Goal: Use online tool/utility: Utilize a website feature to perform a specific function

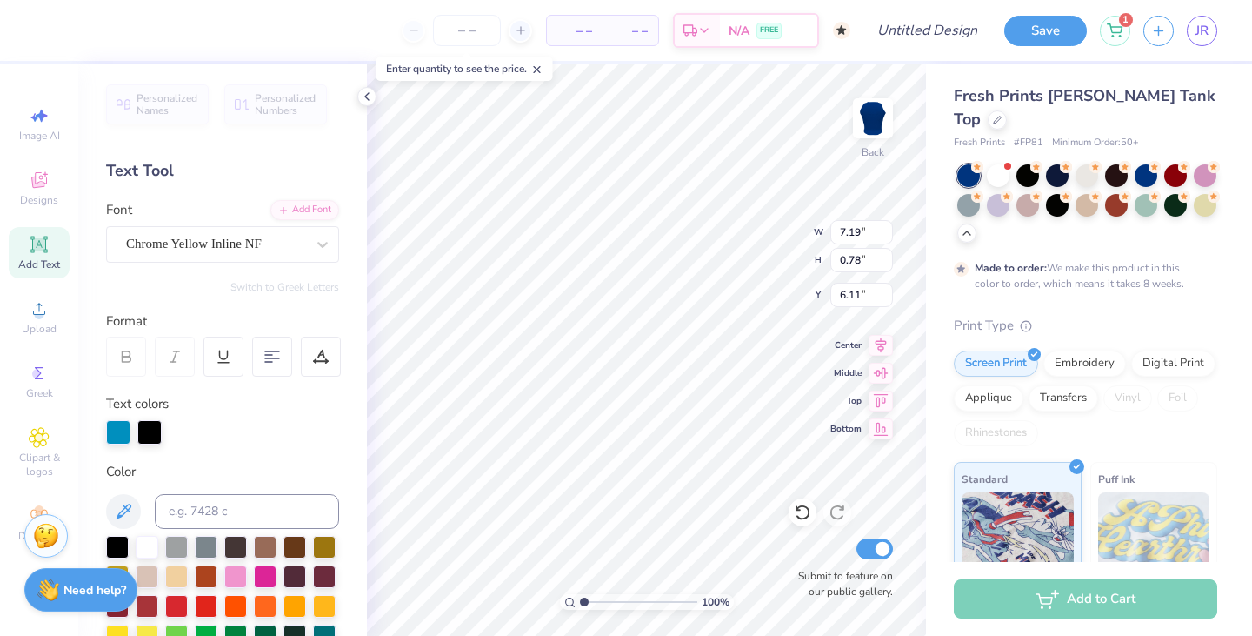
scroll to position [136, 0]
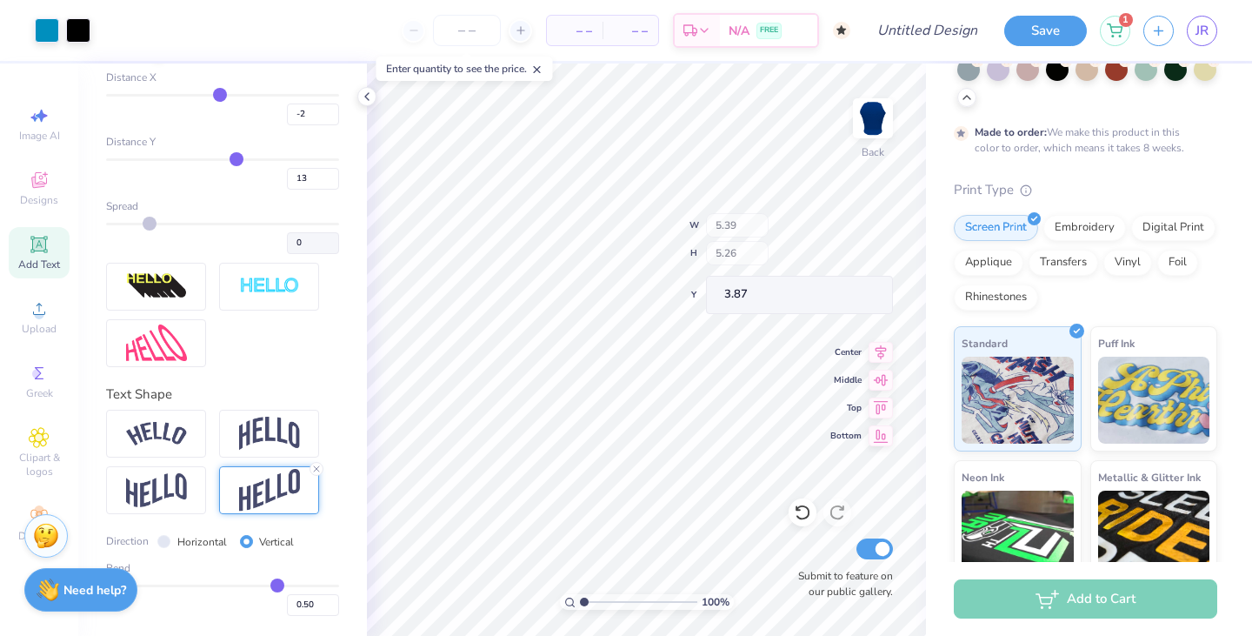
type input "5.39"
type input "5.26"
type input "3.87"
type input "0.48"
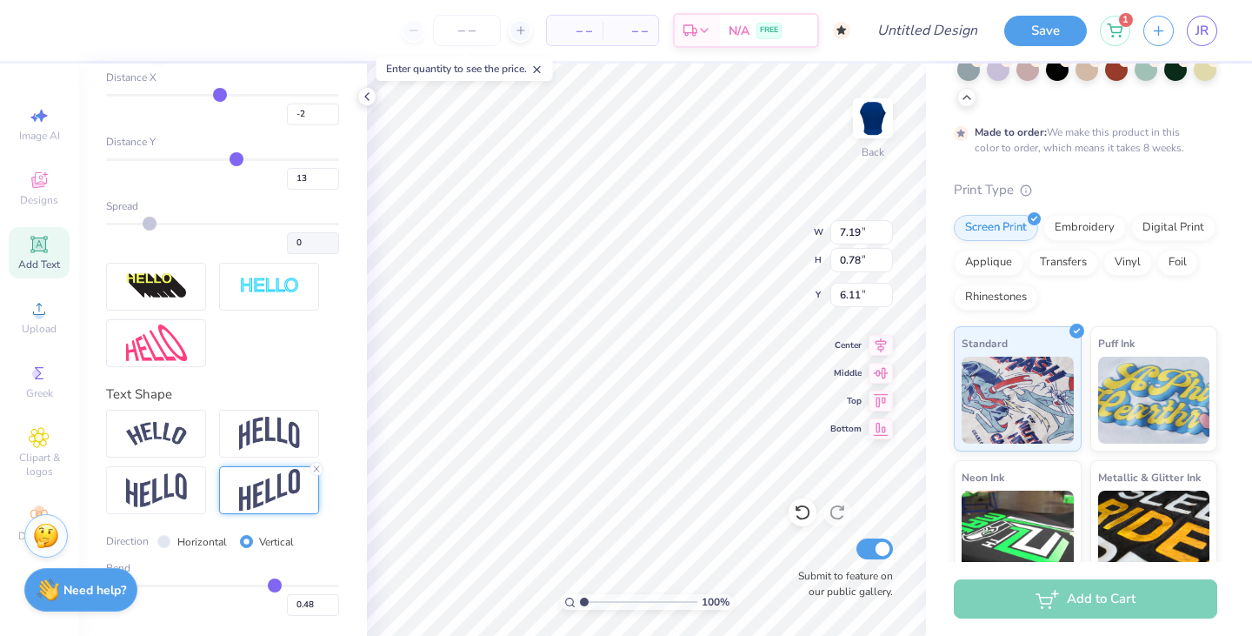
type input "0.47"
type input "0.46"
type input "0.44"
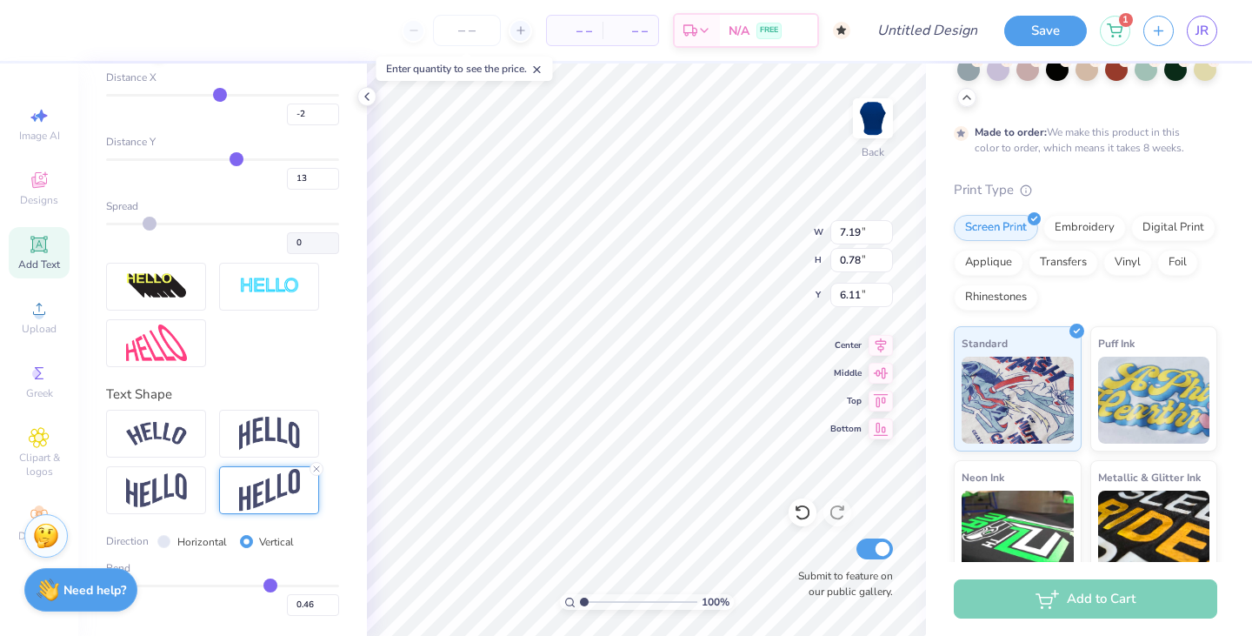
type input "0.44"
type input "0.43"
type input "0.41"
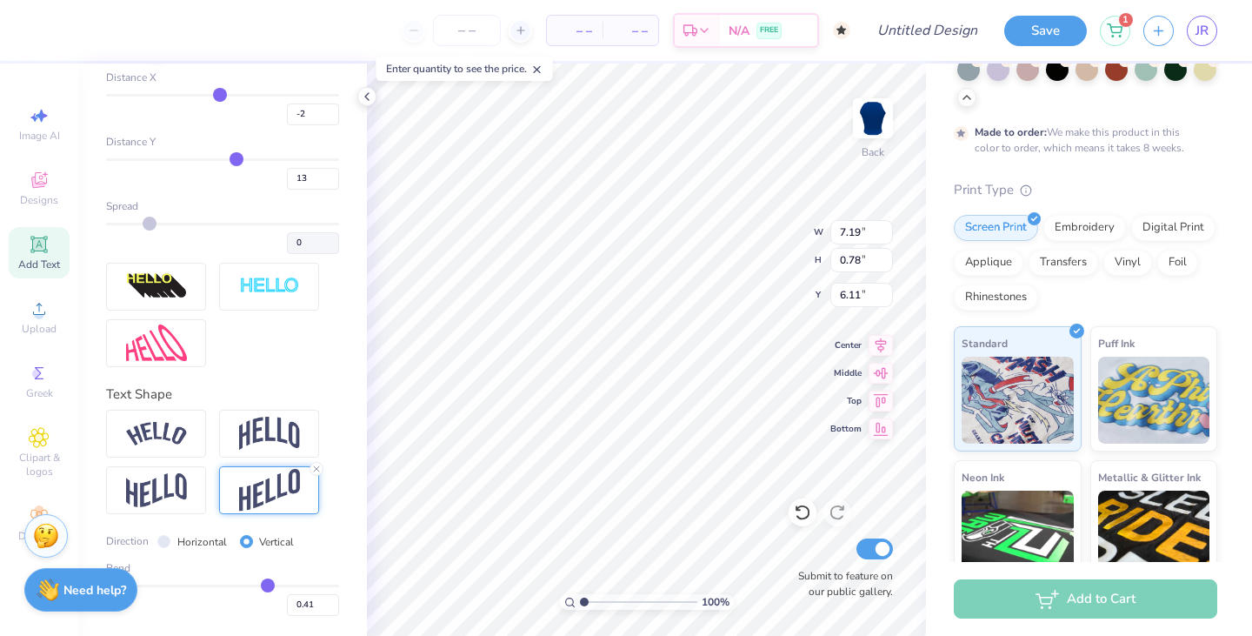
type input "0.39"
type input "0.38"
type input "0.36"
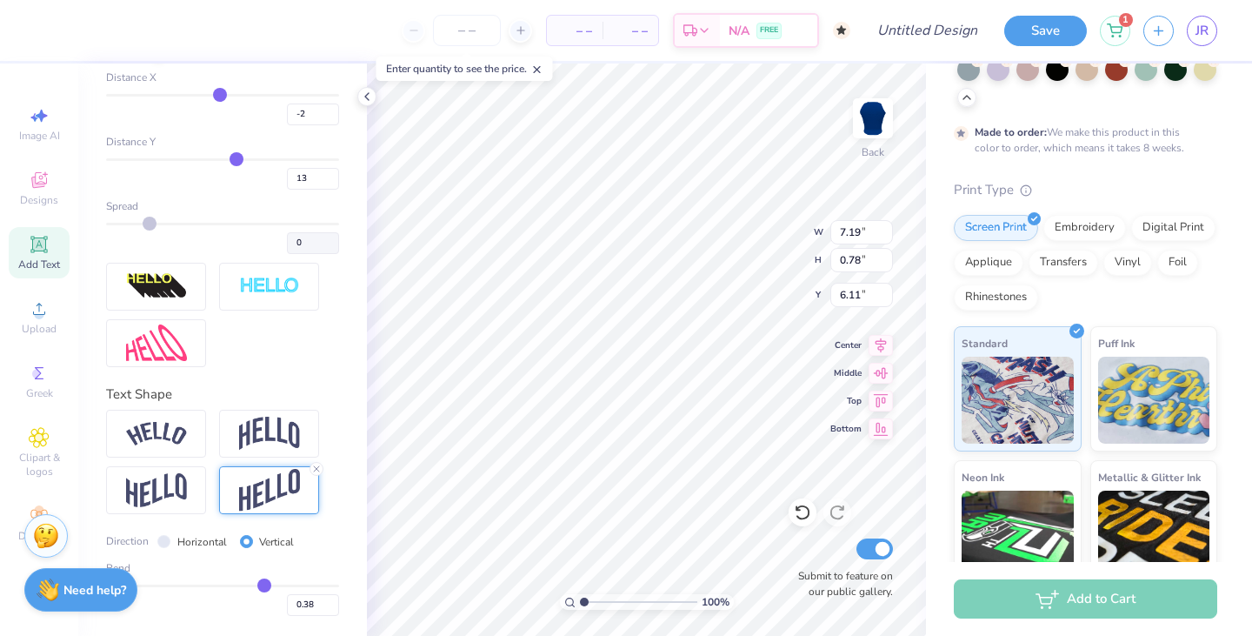
type input "0.36"
type input "0.35"
type input "0.34"
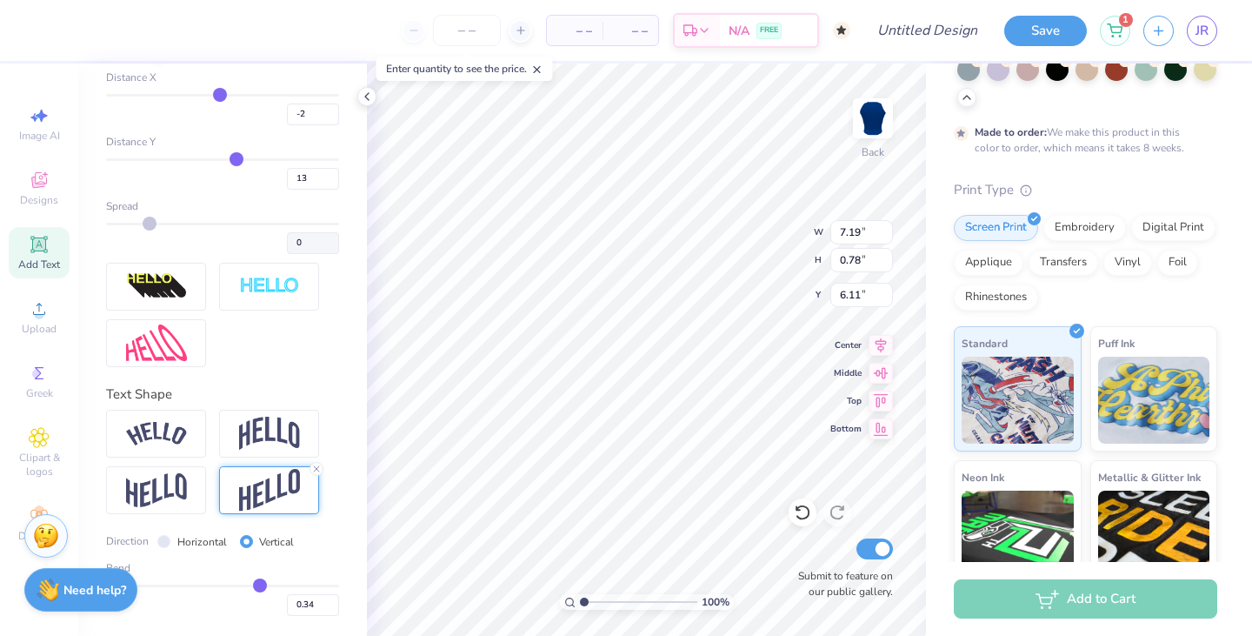
type input "0.33"
type input "0.32"
type input "0.3"
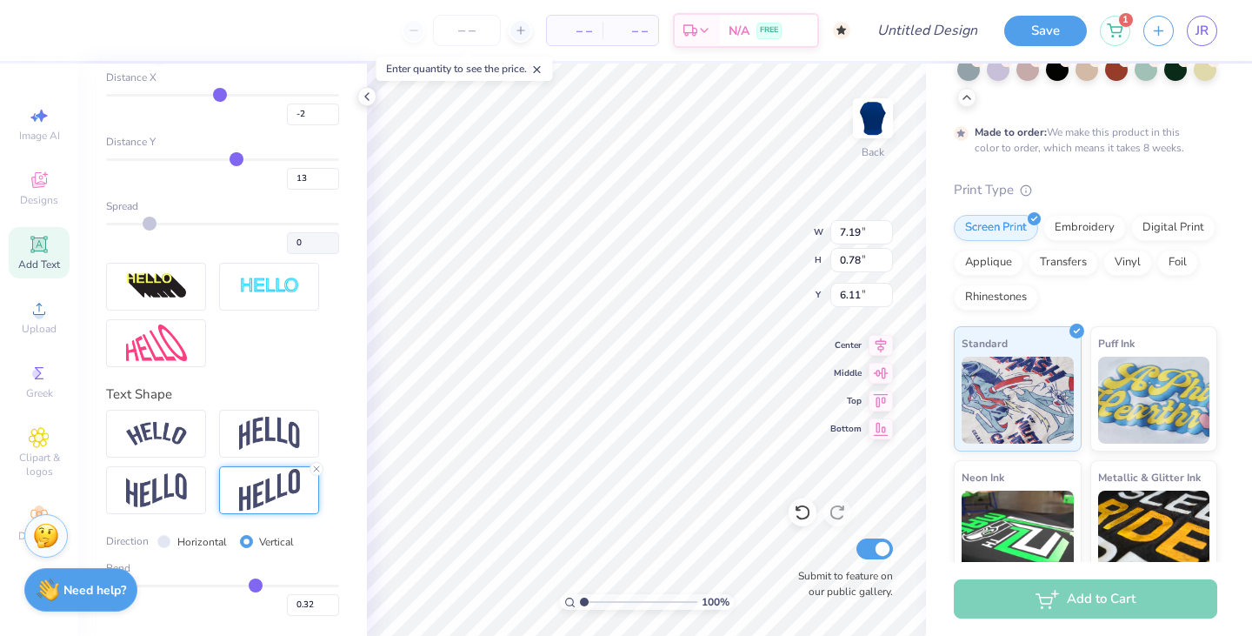
type input "0.30"
type input "0.29"
type input "0.28"
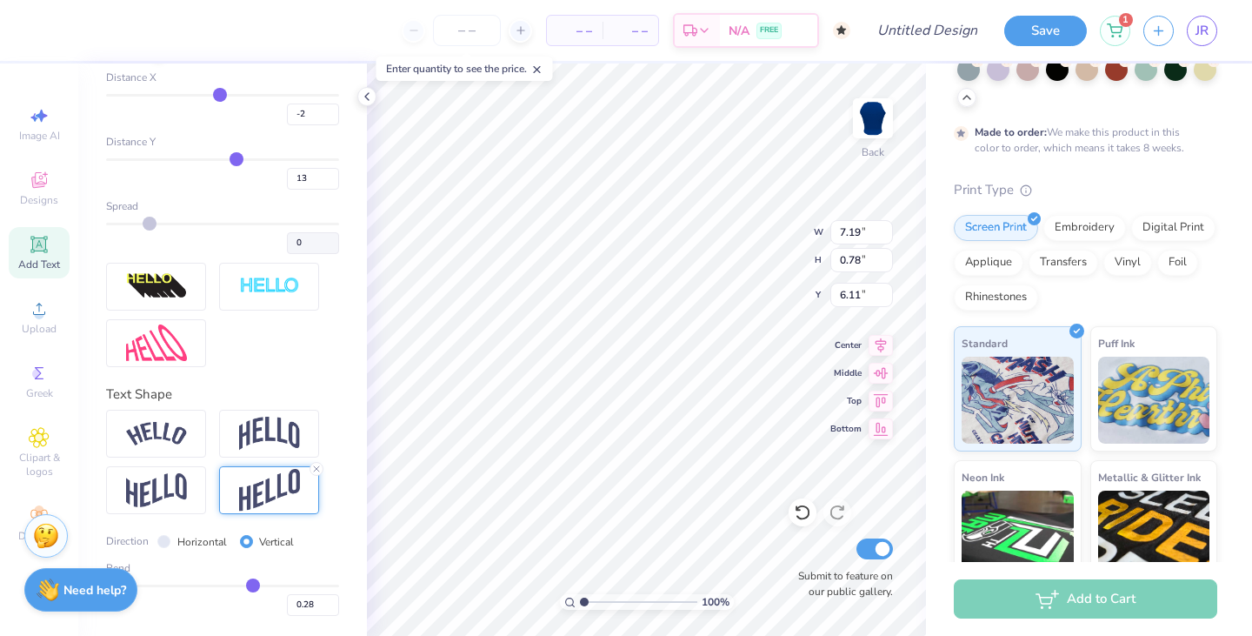
type input "0.26"
type input "0.24"
type input "0.23"
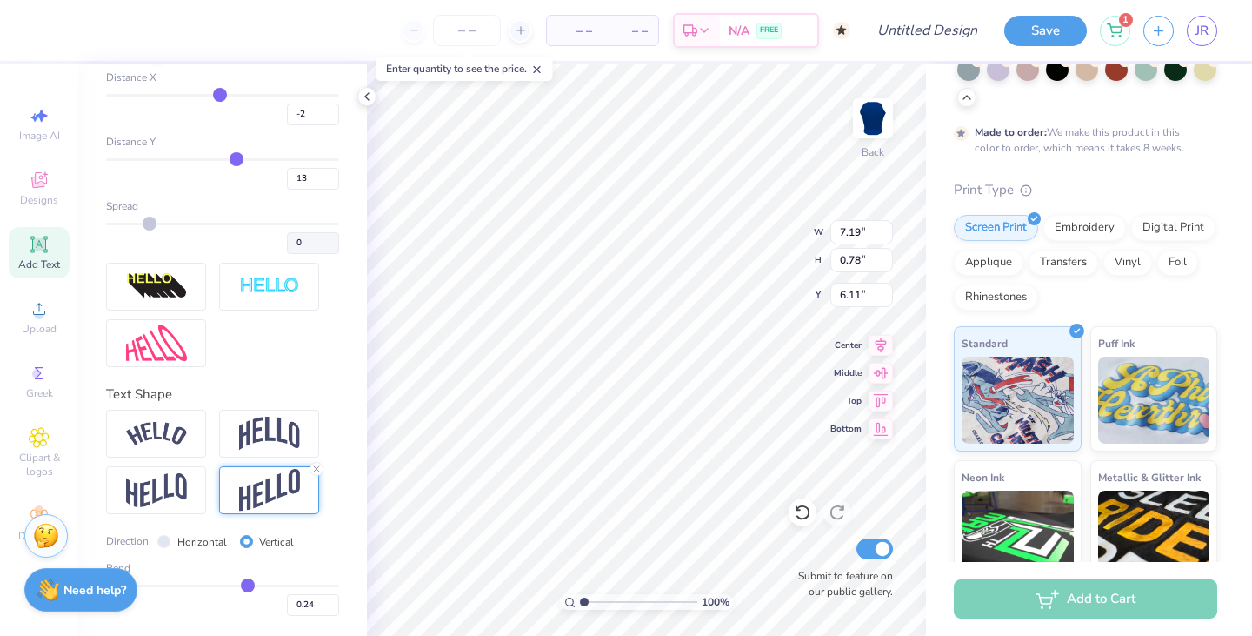
type input "0.23"
type input "0.21"
type input "0.2"
type input "0.20"
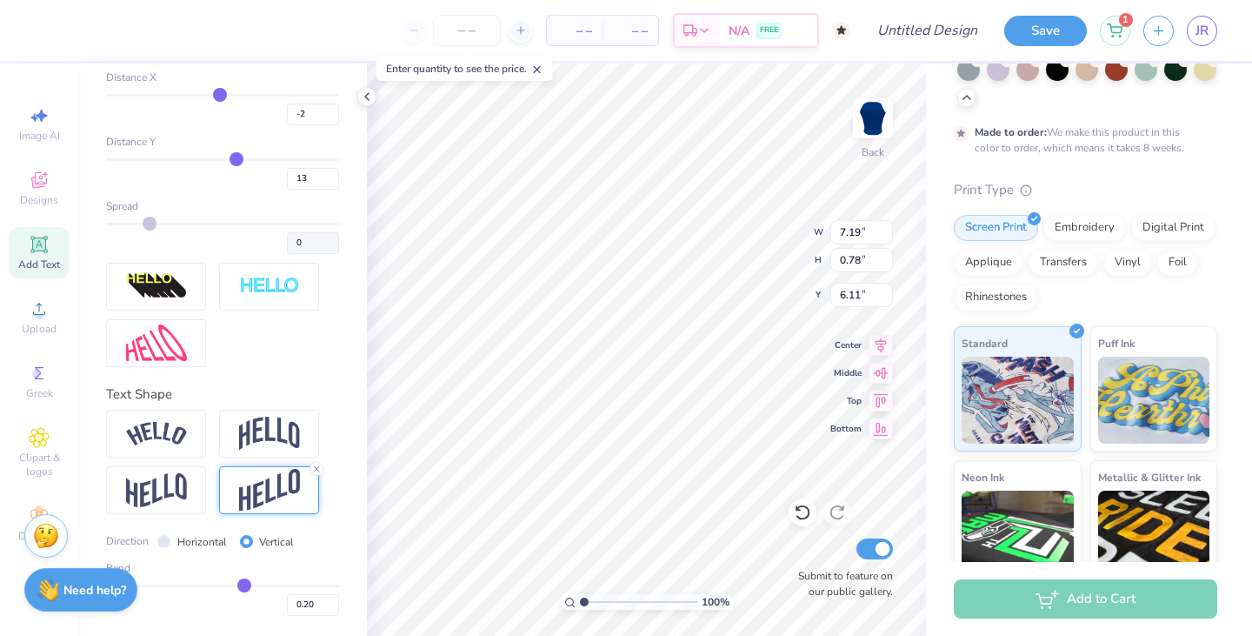
type input "0.18"
type input "0.17"
type input "0.16"
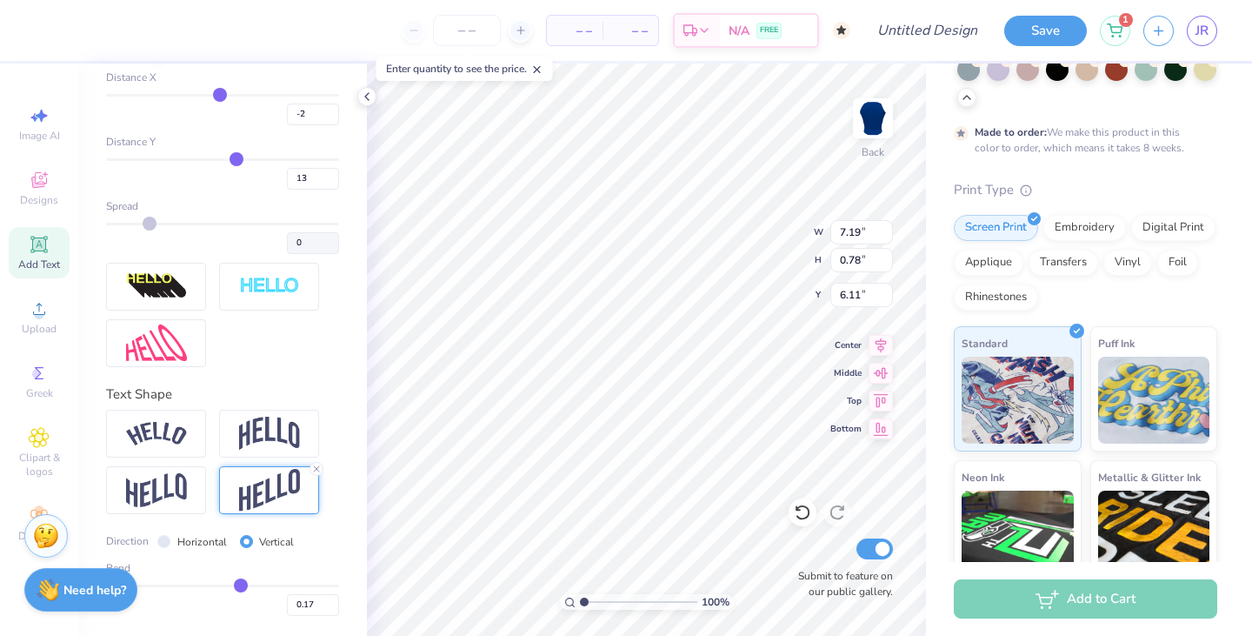
type input "0.16"
type input "0.14"
type input "0.13"
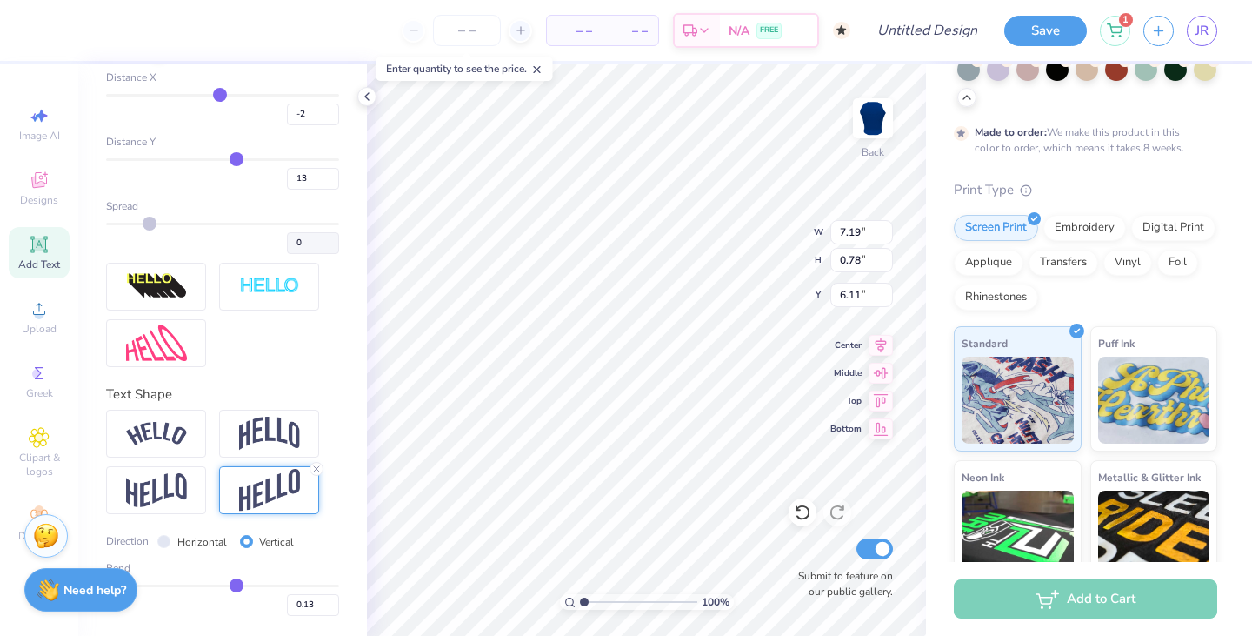
type input "0.12"
type input "0.11"
type input "0.1"
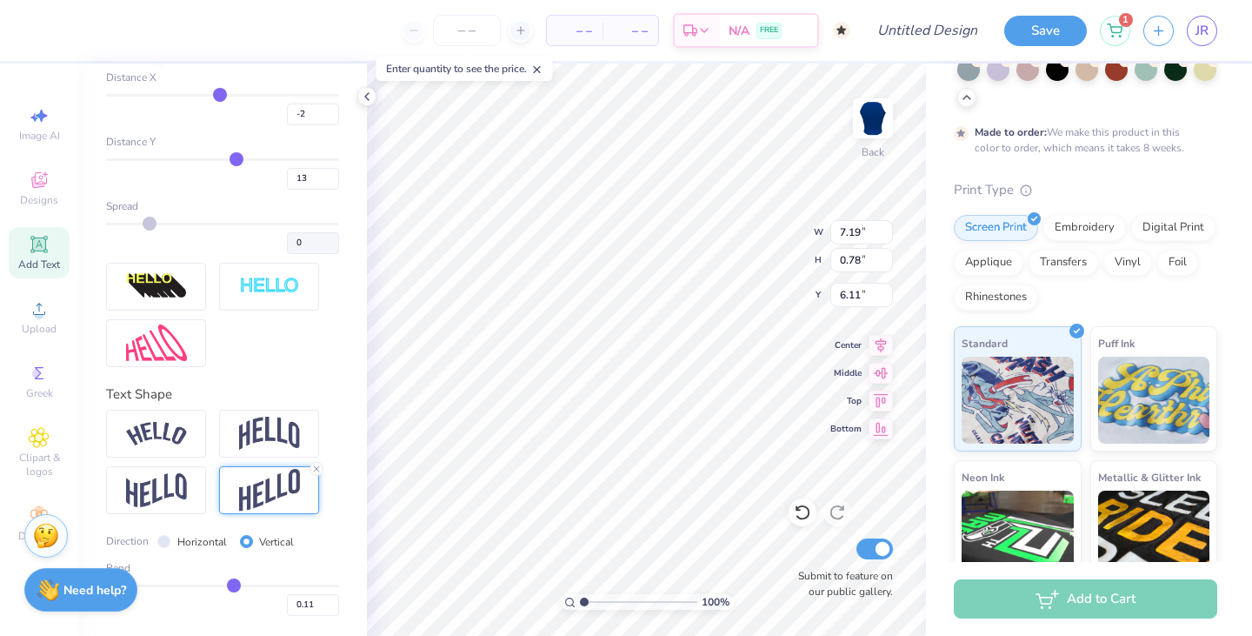
type input "0.10"
type input "0.09"
type input "0.08"
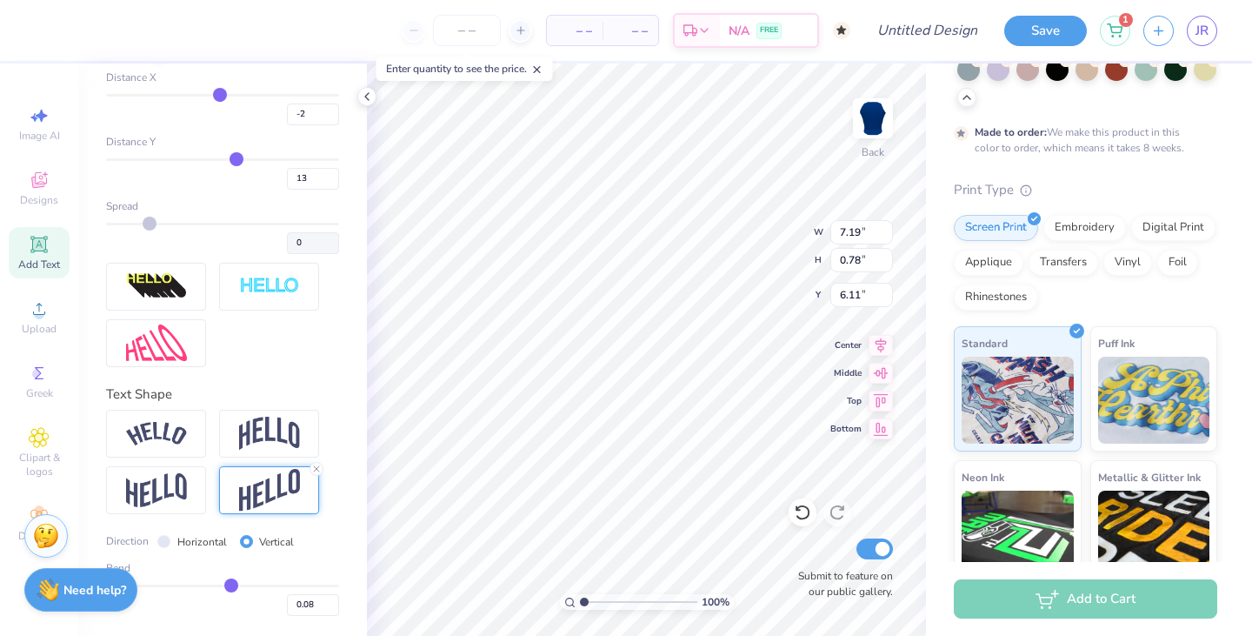
type input "0.07"
type input "0.06"
type input "0.05"
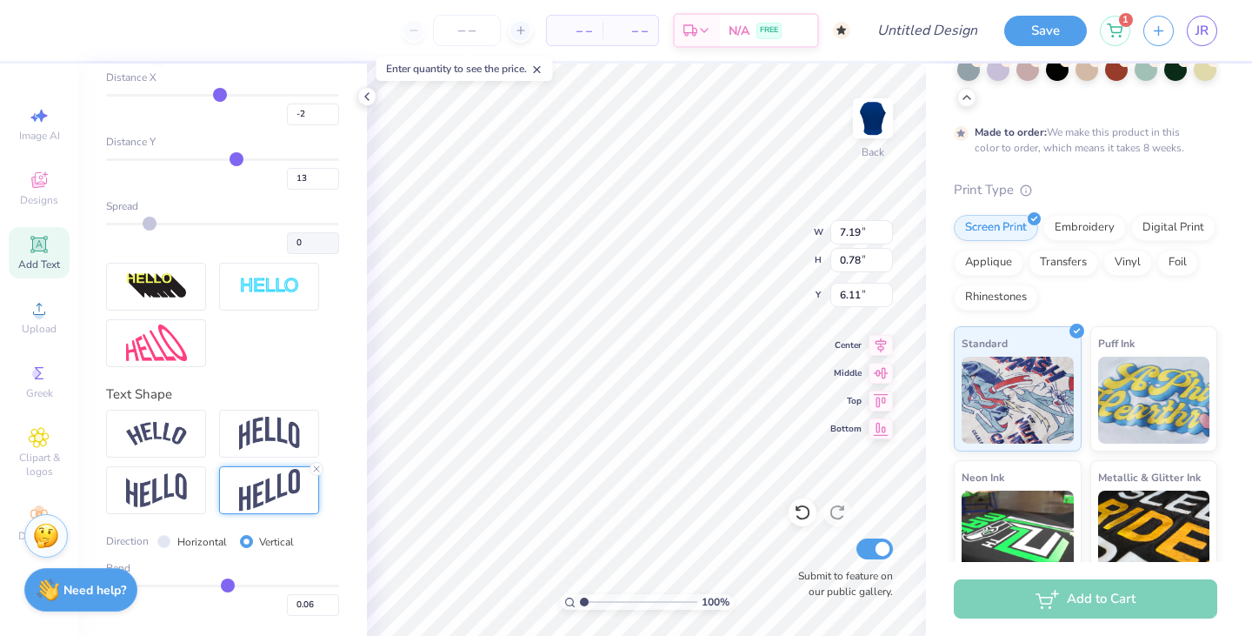
type input "0.05"
type input "0.04"
type input "-0.01"
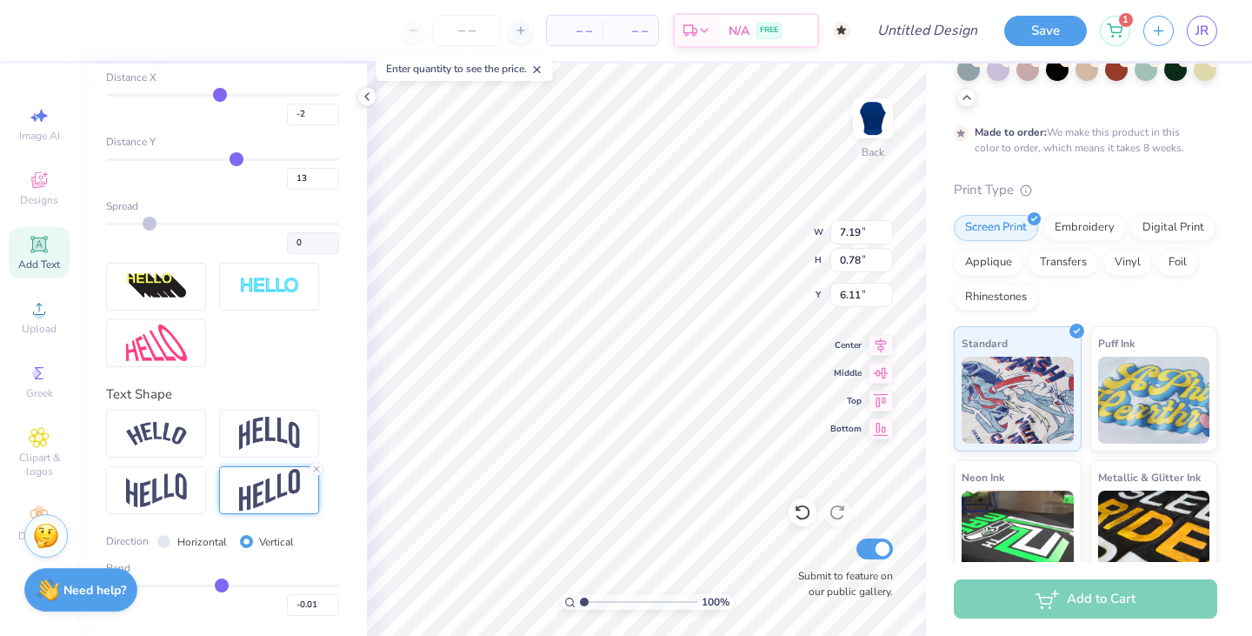
type input "3.83"
type input "-0.02"
type input "-0.01"
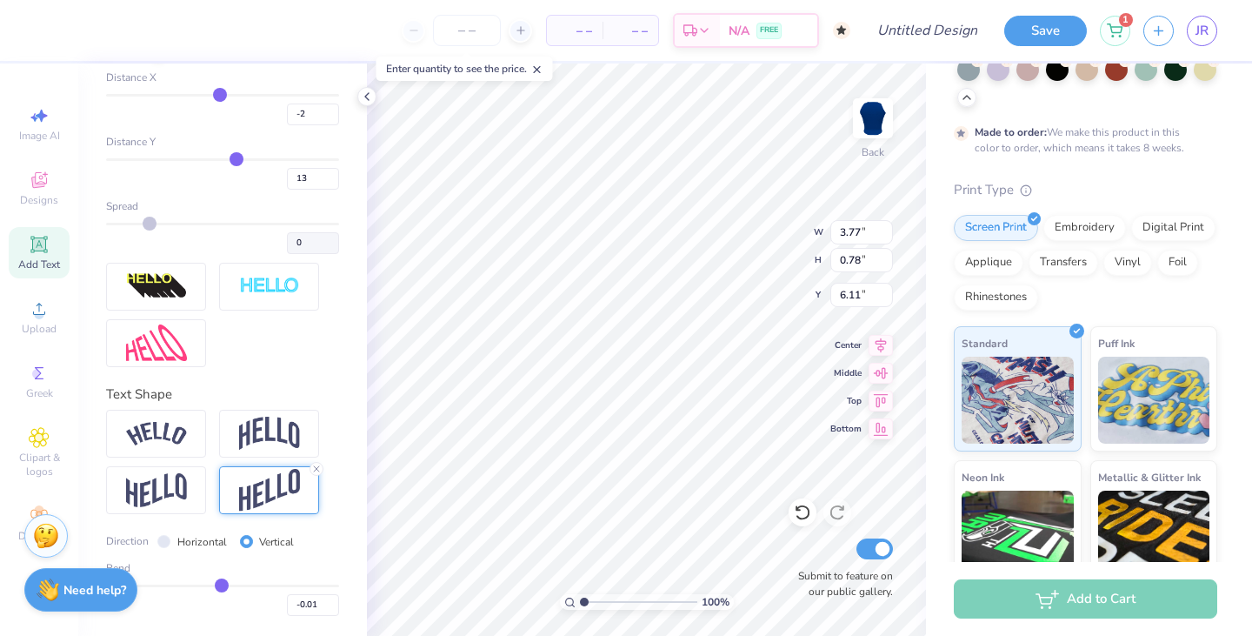
type input "3.71"
type input "-0.02"
type input "0"
type input "0.00"
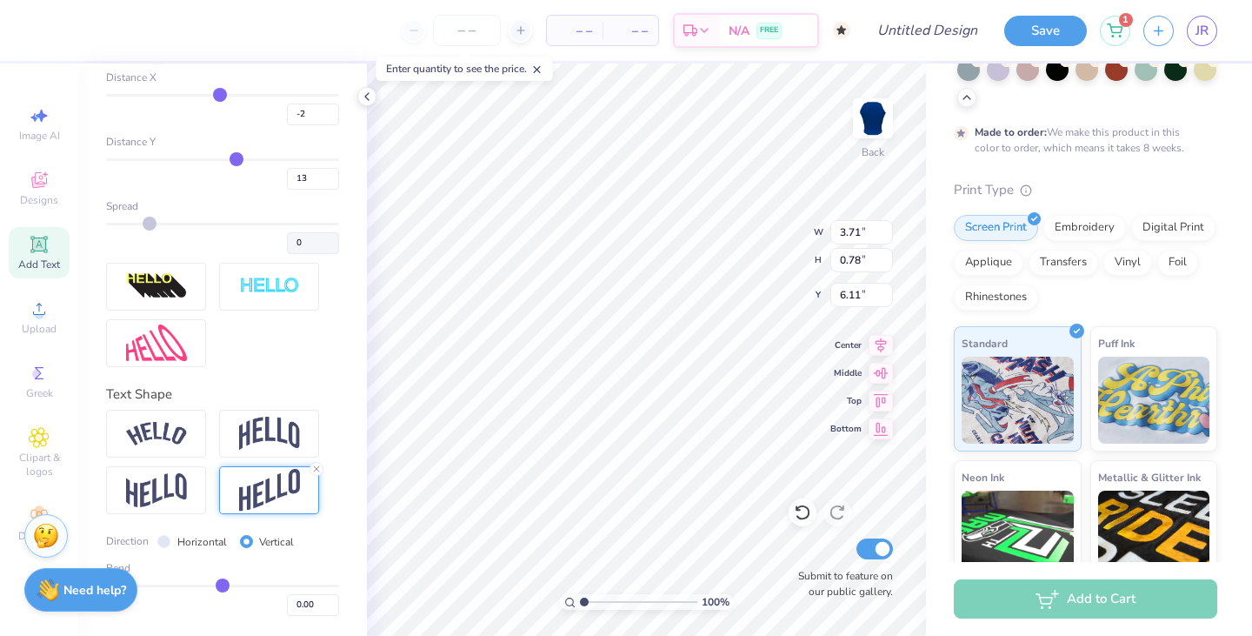
type input "3.77"
type input "-0.01"
drag, startPoint x: 275, startPoint y: 584, endPoint x: 217, endPoint y: 592, distance: 57.9
click at [219, 592] on div "0.00" at bounding box center [222, 599] width 233 height 31
type input "-0.01"
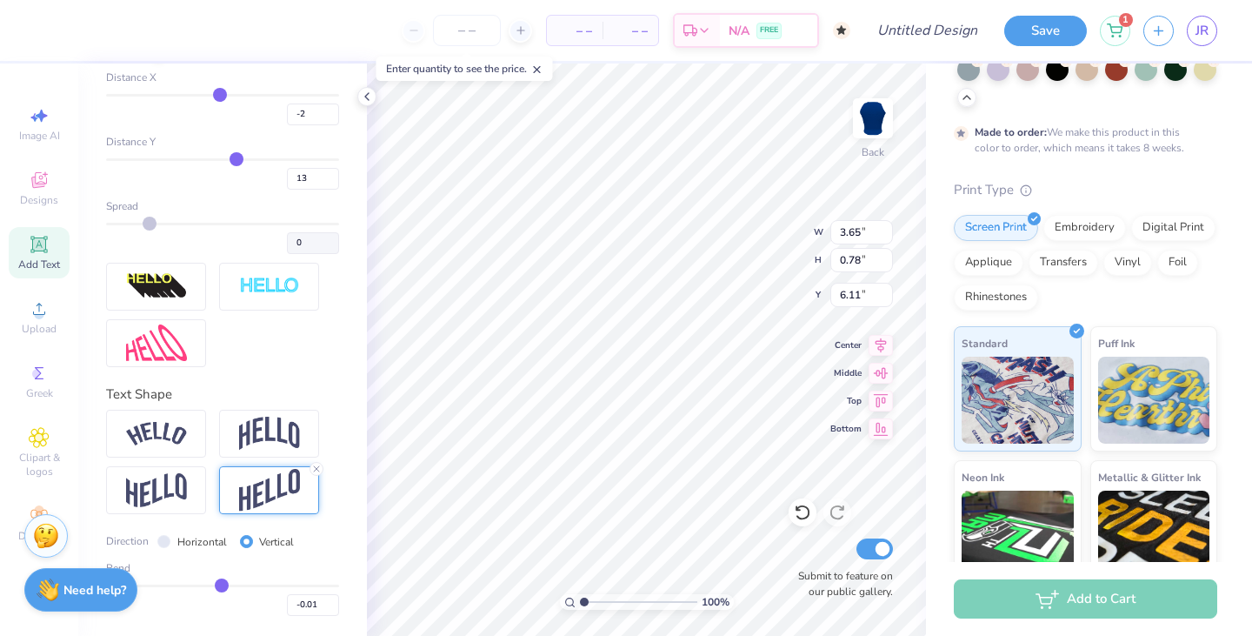
type input "3.71"
type input "0"
type input "0.00"
type input "0.01"
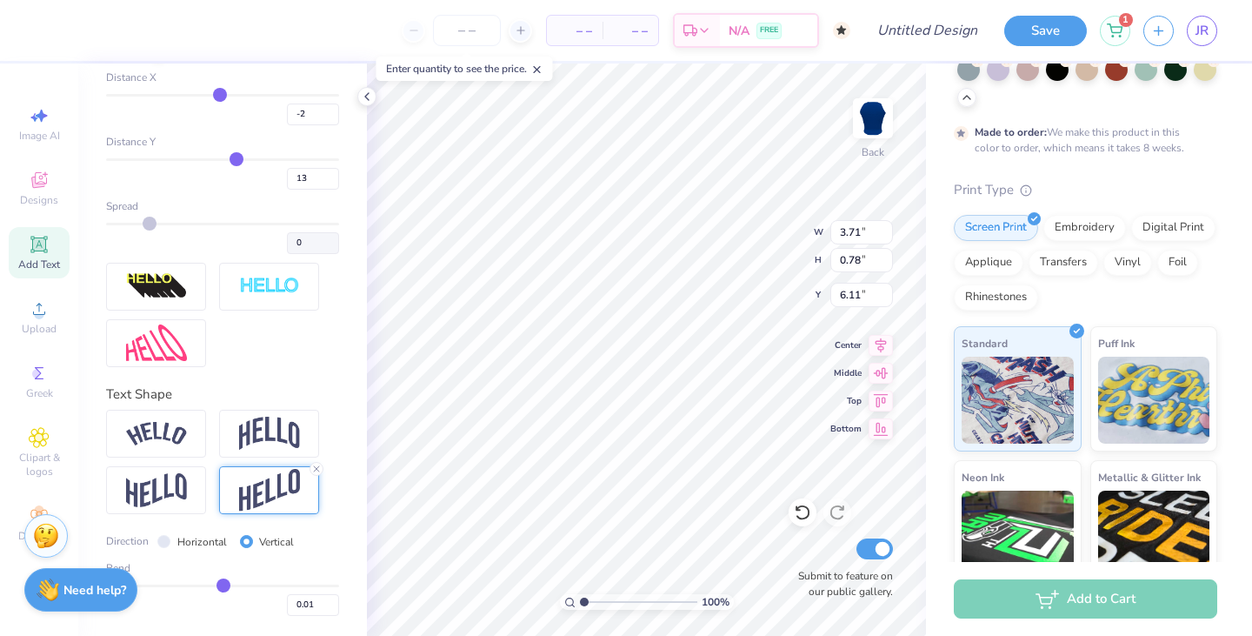
type input "-0.02"
type input "3.67"
type input "-0.03"
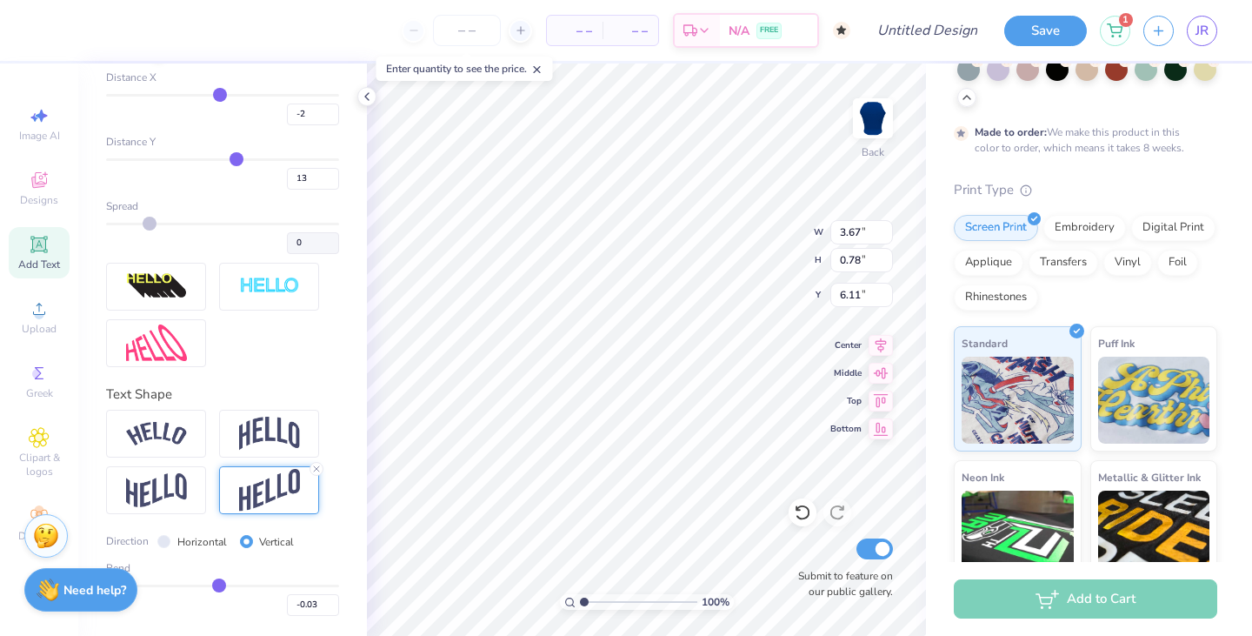
type input "-0.02"
type input "-0.06"
type input "3.77"
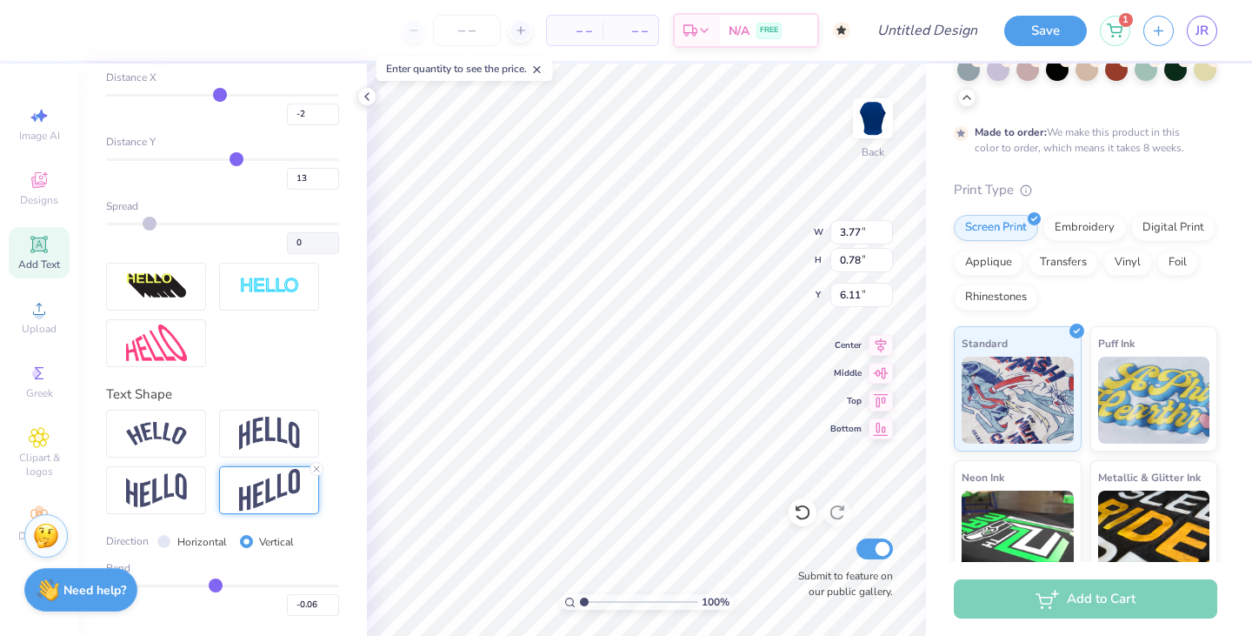
type input "-0.05"
type input "-0.04"
type input "-0.03"
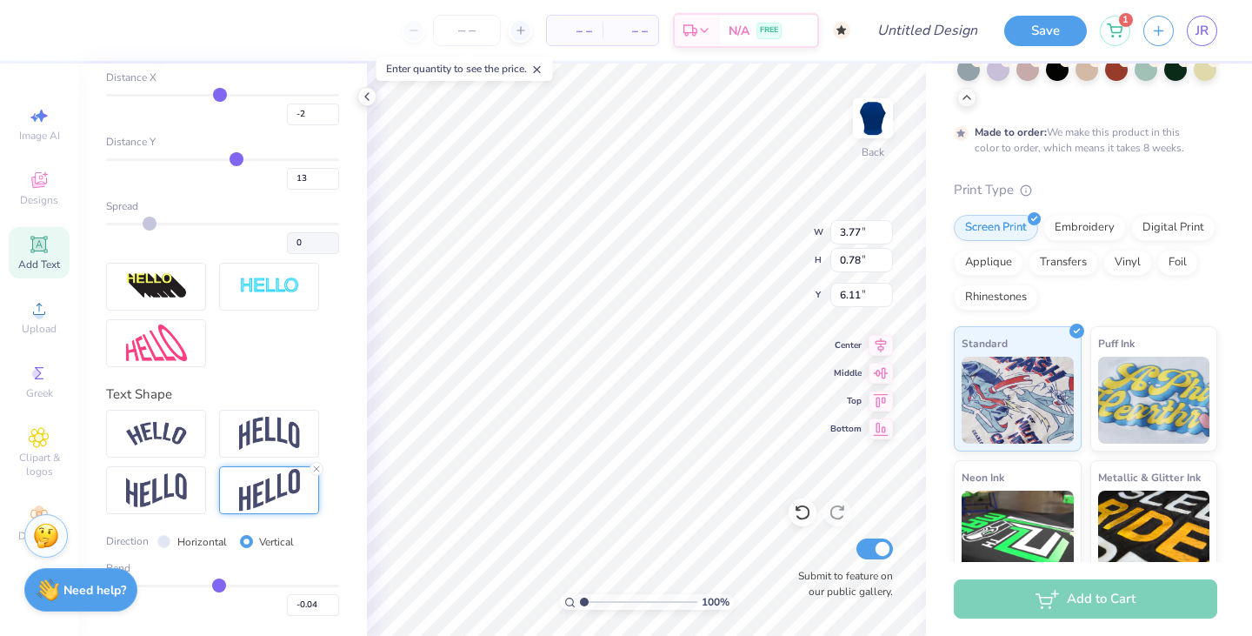
type input "-0.03"
type input "-0.02"
type input "-0.01"
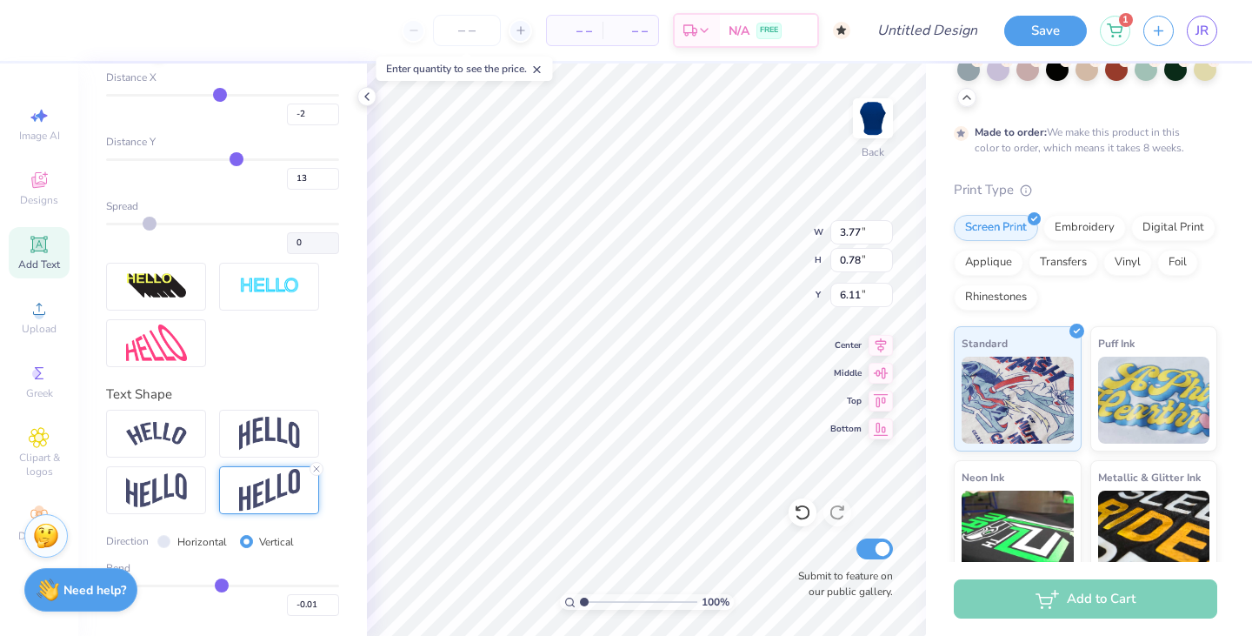
type input "0"
type input "0.00"
type input "0.01"
type input "0.02"
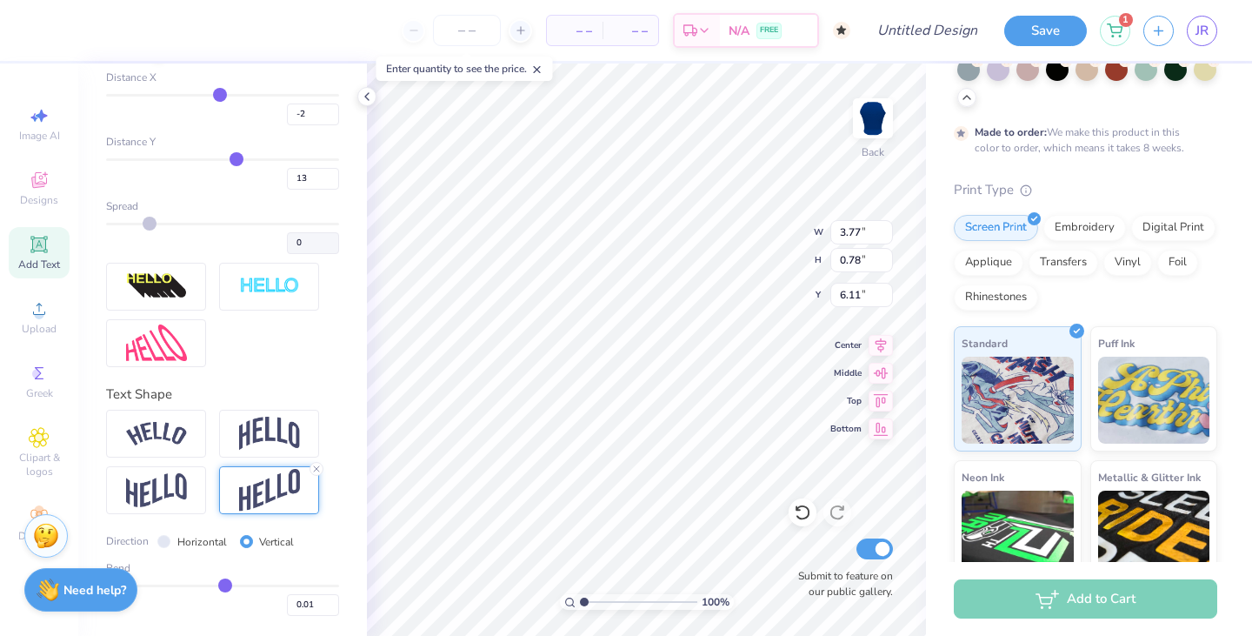
type input "0.02"
type input "0.03"
type input "-0.01"
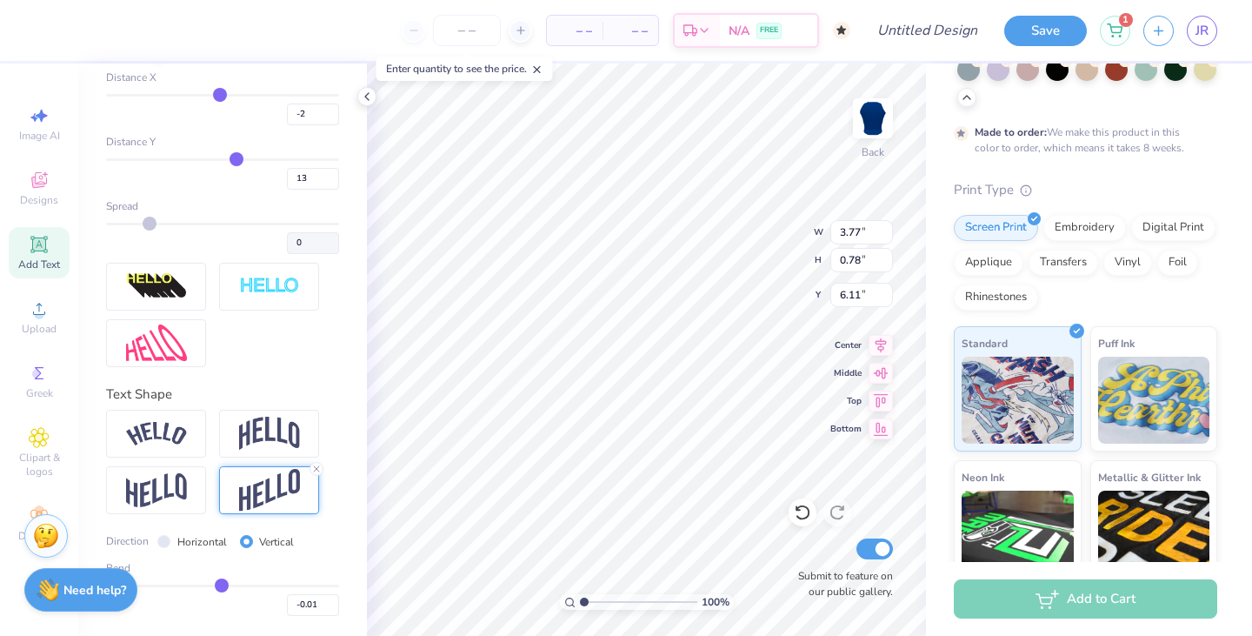
type input "3.76"
type input "-0.02"
type input "0.01"
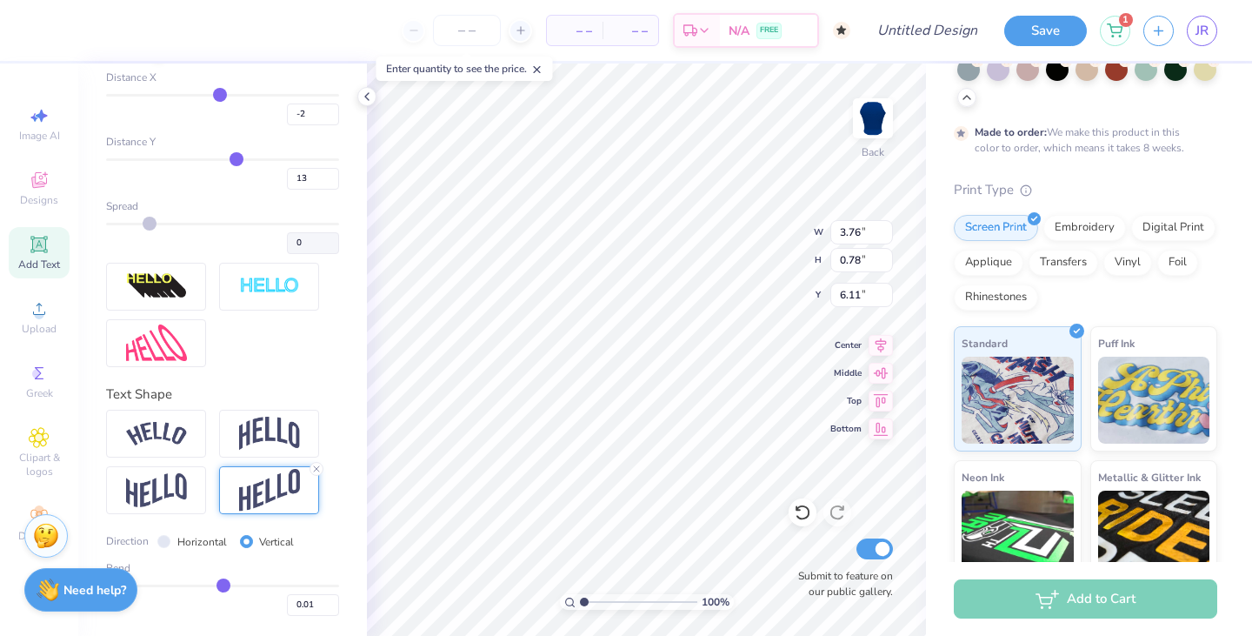
type input "3.77"
type input "0.02"
click at [221, 584] on input "range" at bounding box center [222, 585] width 233 height 3
type input "-0.01"
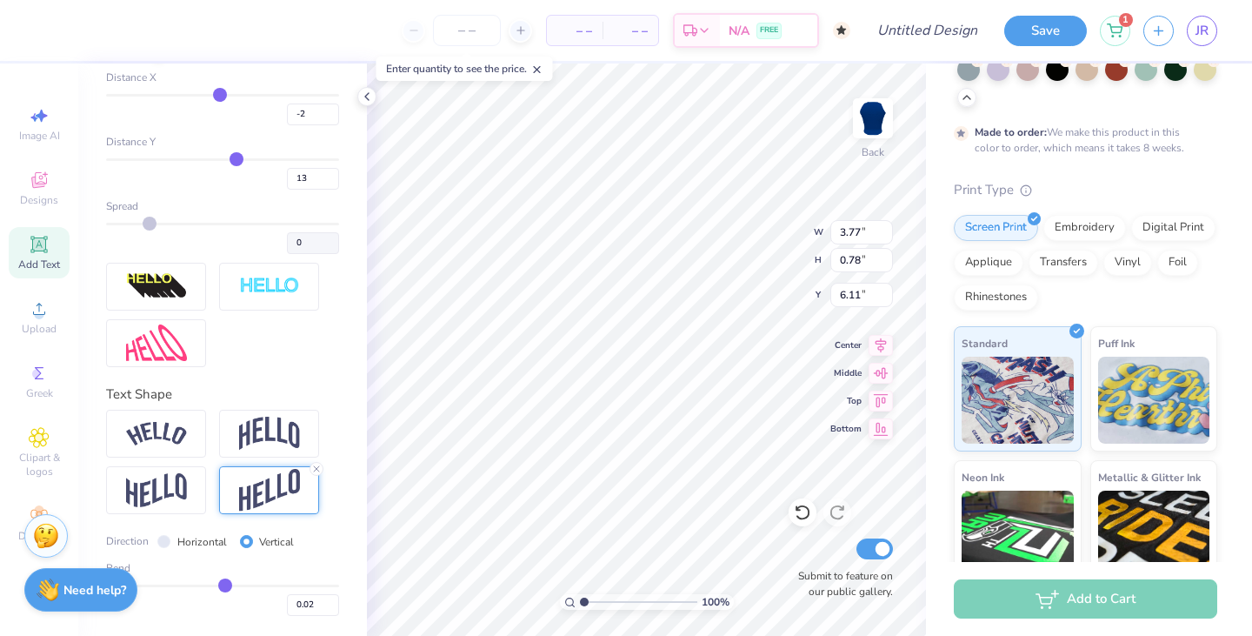
type input "-0.01"
type input "3.71"
click at [370, 97] on icon at bounding box center [367, 97] width 14 height 14
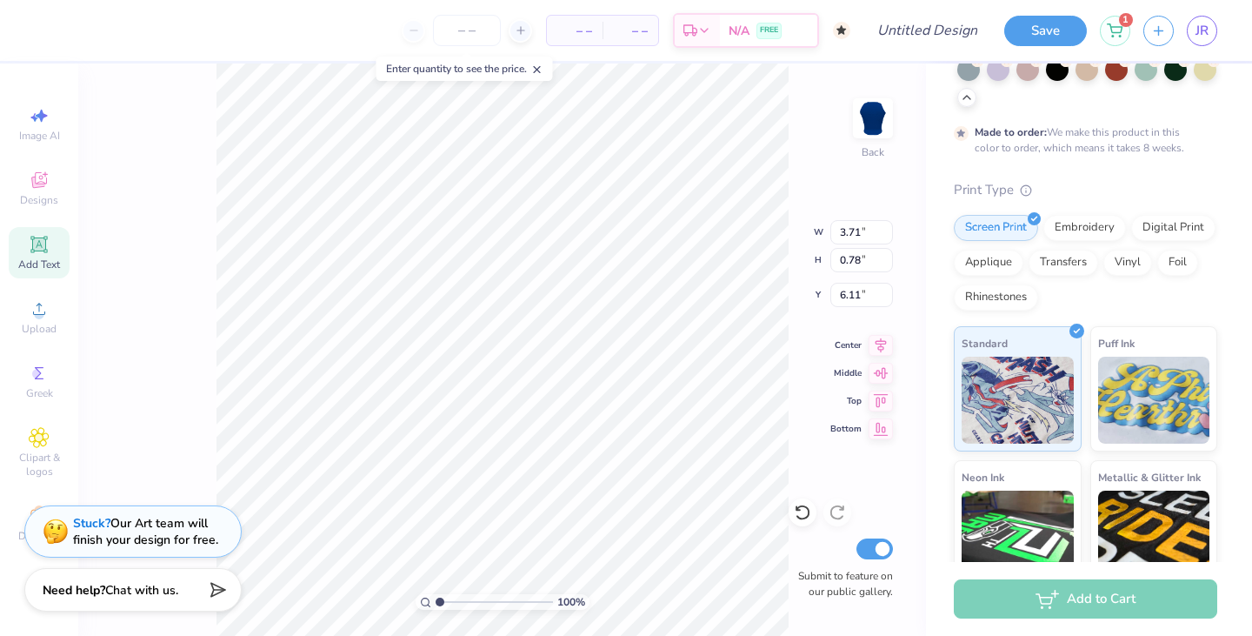
click at [543, 63] on icon at bounding box center [537, 69] width 12 height 12
click at [469, 28] on input "number" at bounding box center [467, 30] width 68 height 31
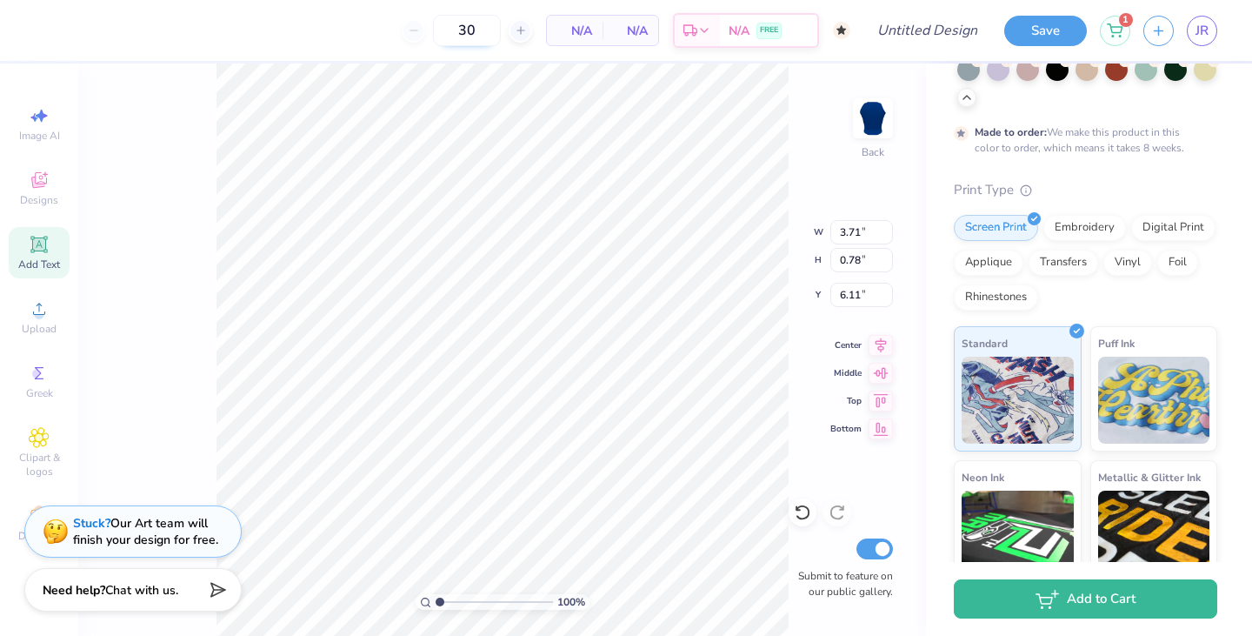
type input "50"
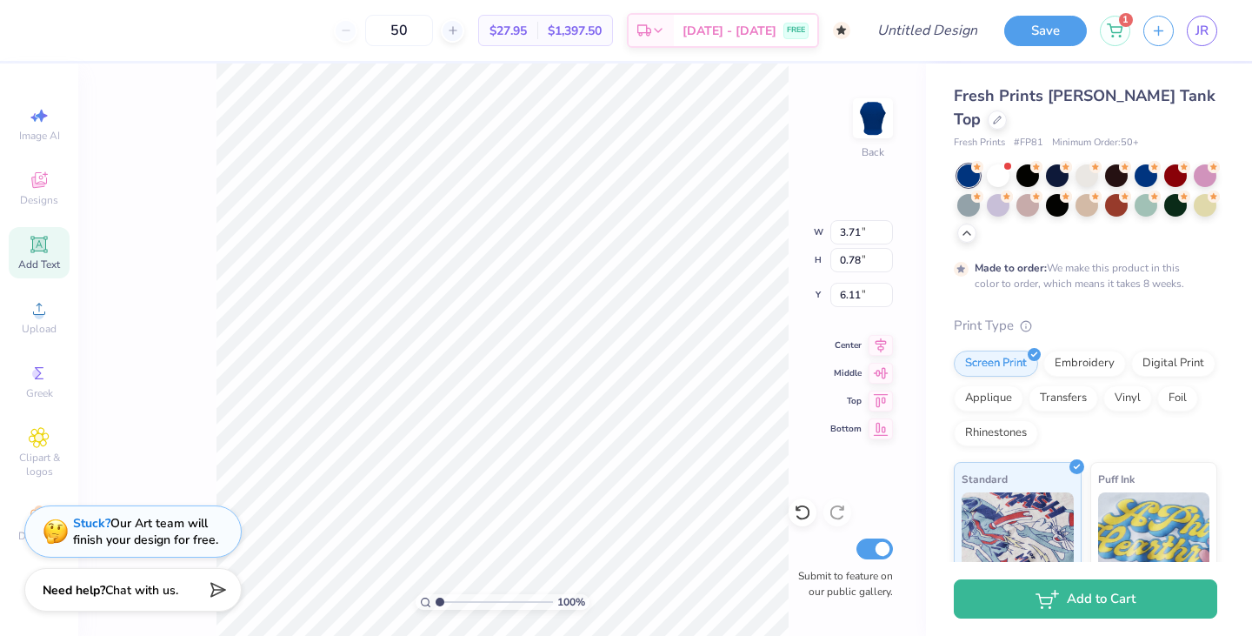
scroll to position [0, 5]
type textarea "PHI SIGMA SIGMA"
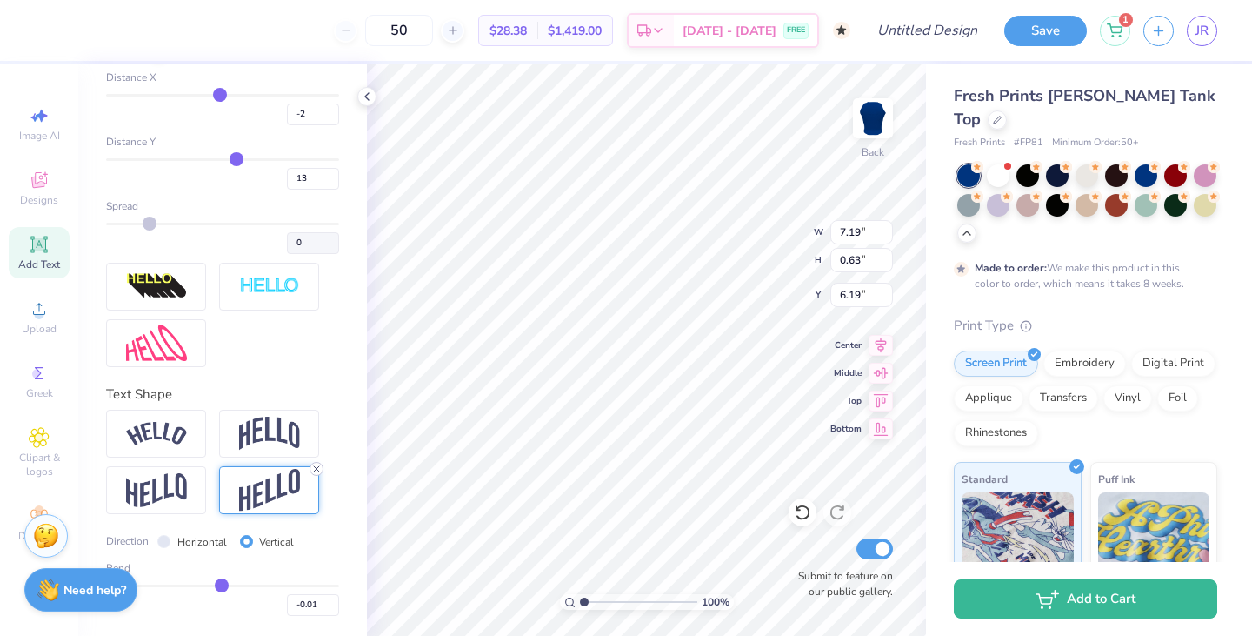
click at [316, 468] on line at bounding box center [316, 468] width 5 height 5
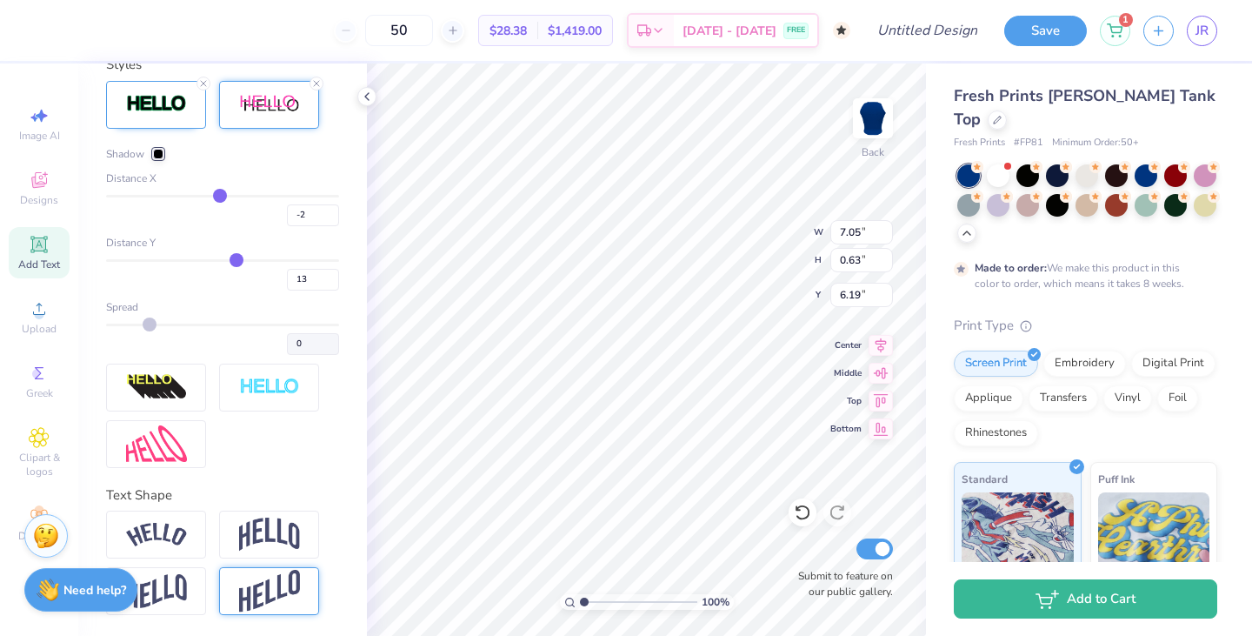
type input "7.05"
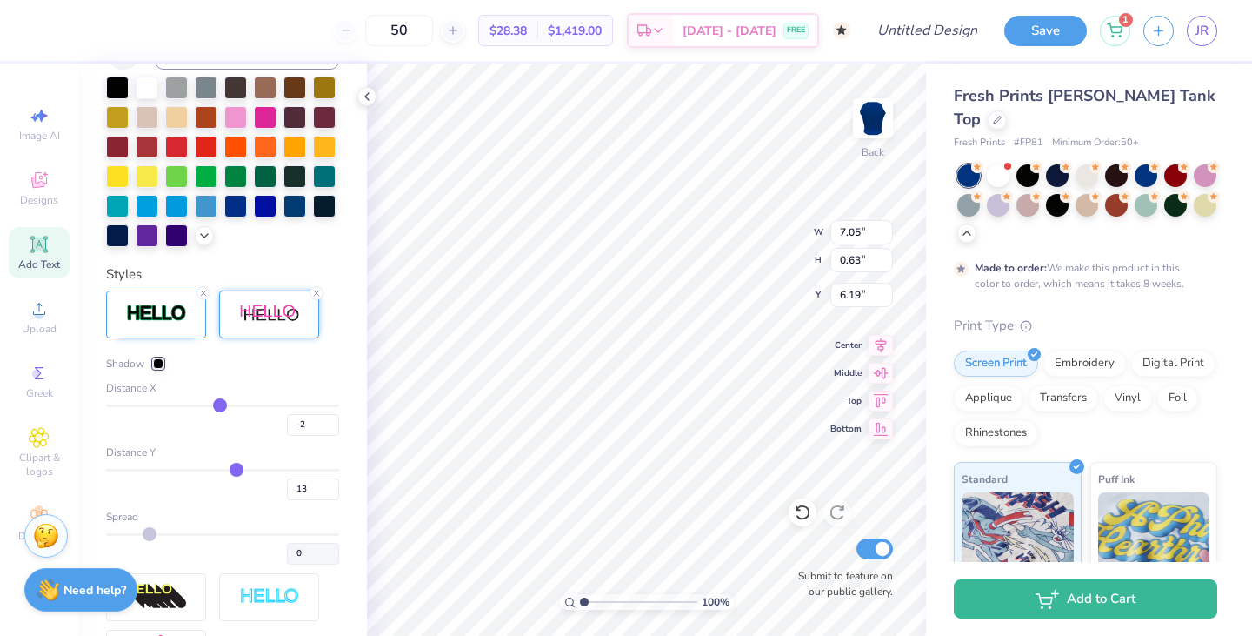
scroll to position [410, 0]
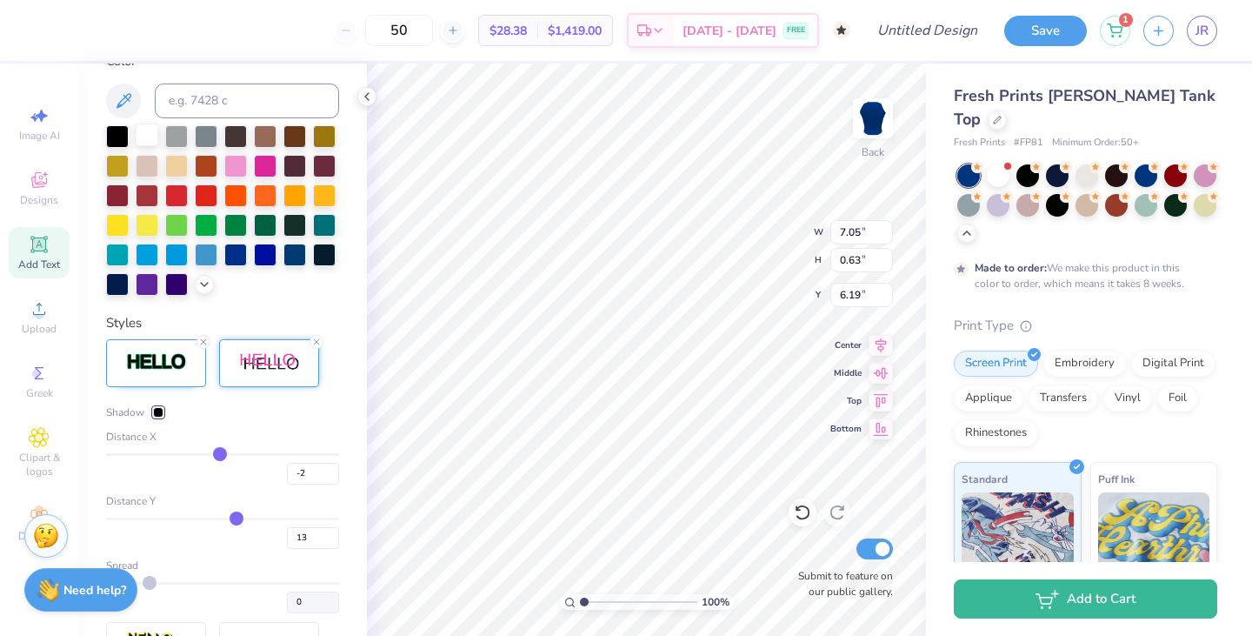
click at [136, 139] on div at bounding box center [147, 134] width 23 height 23
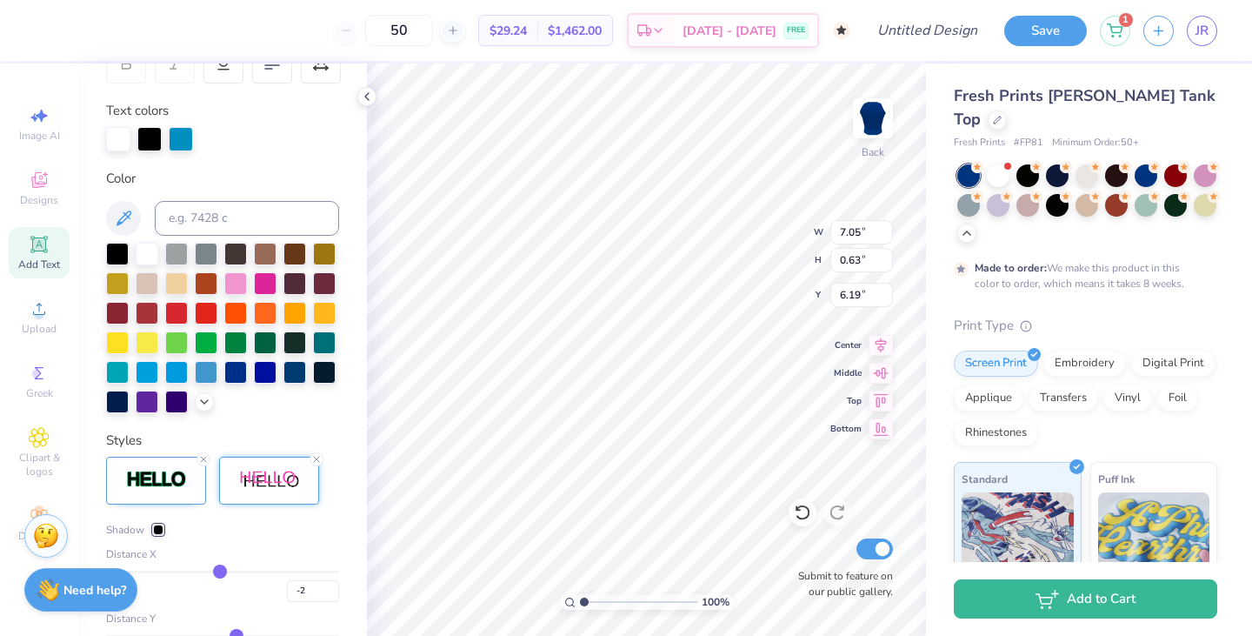
scroll to position [0, 0]
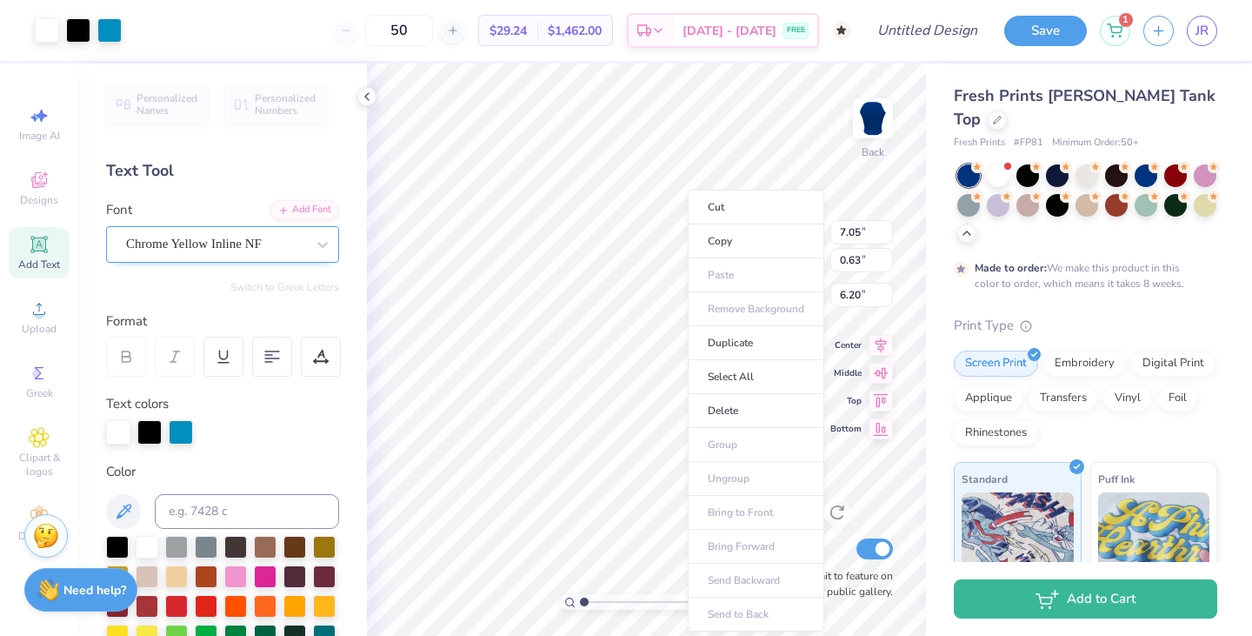
type input "6.20"
click at [433, 22] on input "50" at bounding box center [399, 30] width 68 height 31
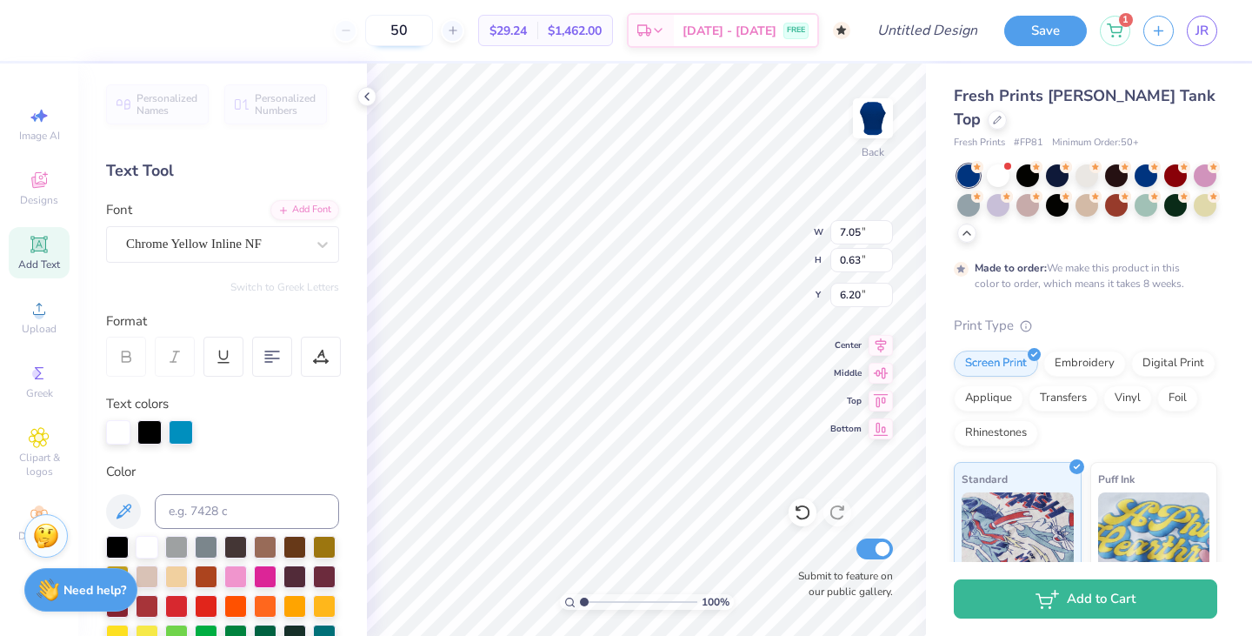
type input "5"
type input "50"
click at [269, 256] on div "Chrome Yellow Inline NF" at bounding box center [215, 243] width 183 height 27
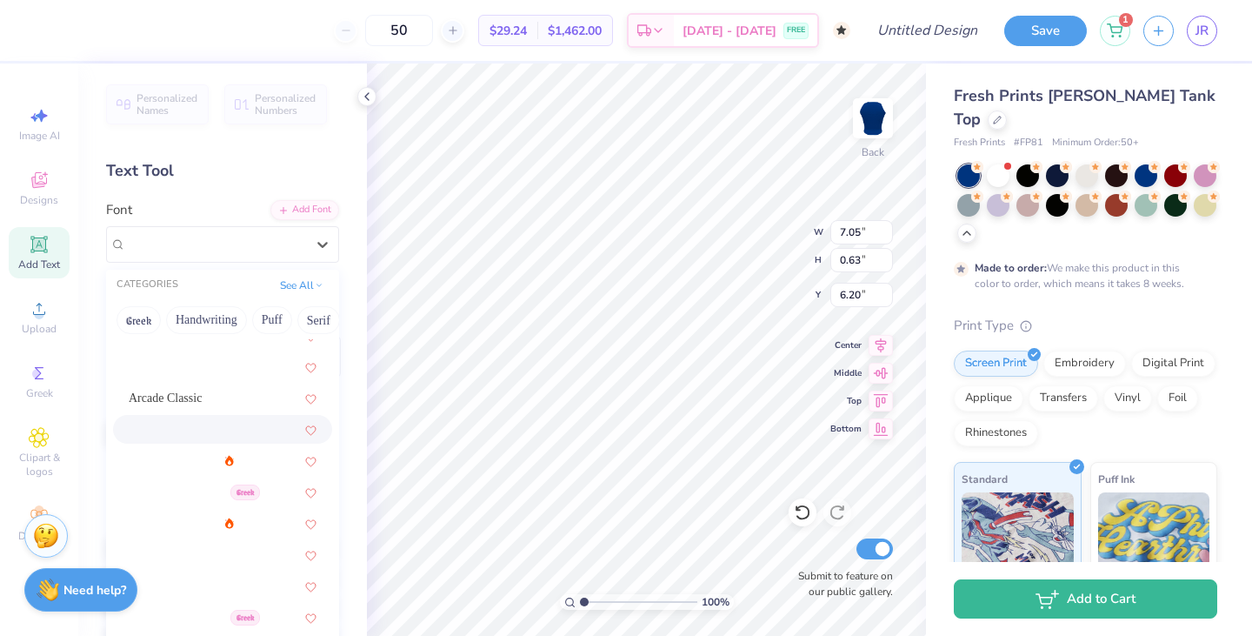
scroll to position [681, 0]
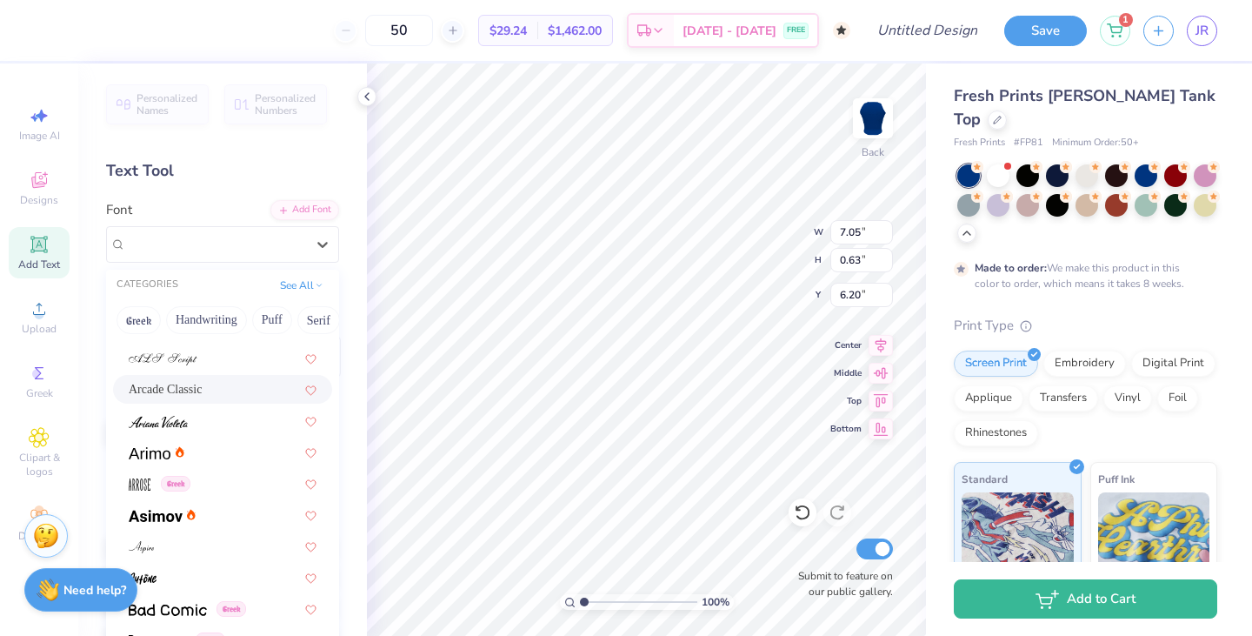
click at [202, 389] on span "Arcade Classic" at bounding box center [165, 389] width 73 height 18
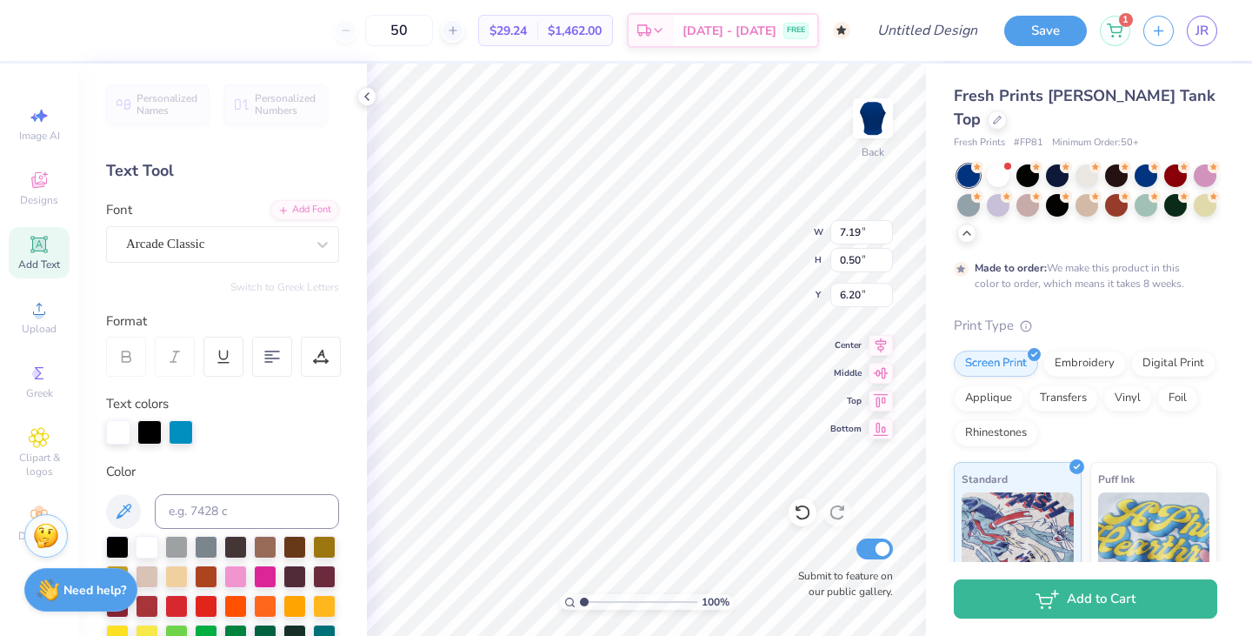
type input "7.19"
type input "0.50"
type input "6.27"
click at [253, 234] on div "Arcade Classic" at bounding box center [215, 243] width 183 height 27
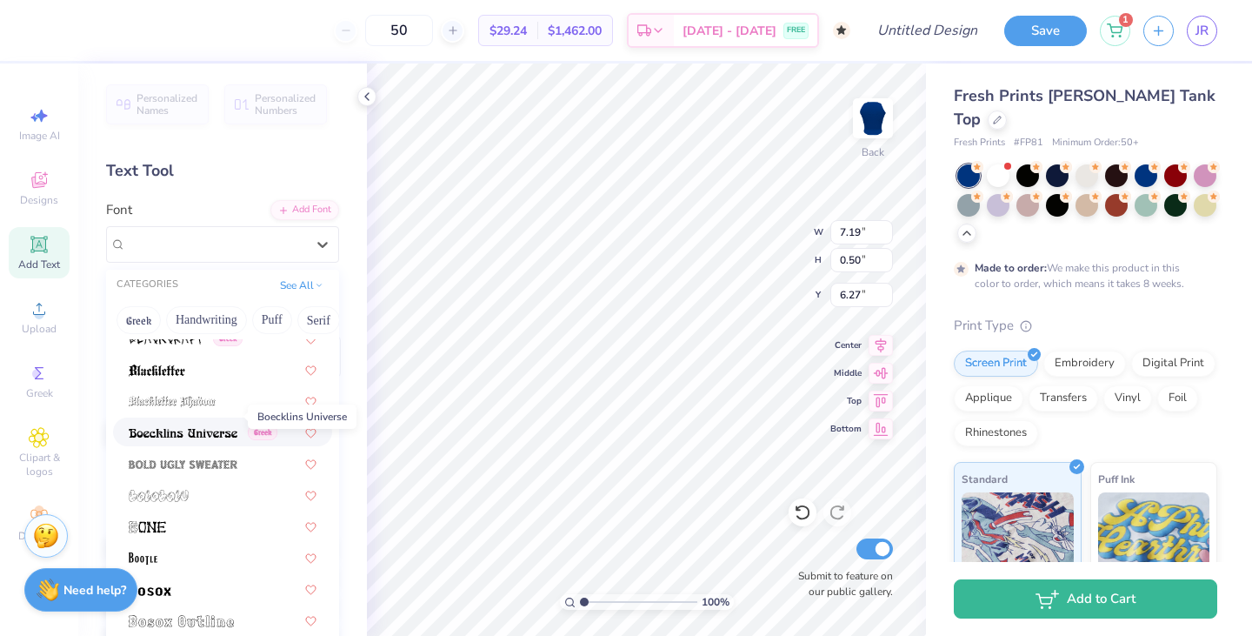
scroll to position [1155, 0]
